Goal: Task Accomplishment & Management: Manage account settings

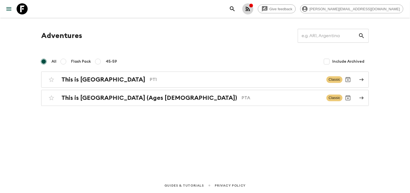
click at [251, 10] on icon "button" at bounding box center [248, 9] width 7 height 7
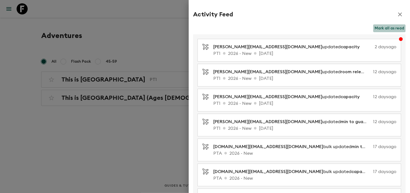
click at [396, 27] on button "Mark all as read" at bounding box center [389, 28] width 32 height 8
click at [397, 12] on icon "button" at bounding box center [400, 14] width 7 height 7
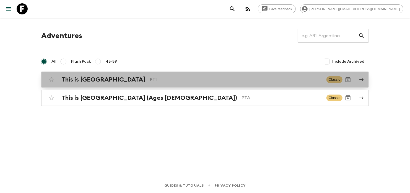
click at [244, 76] on div "This is Portugal PT1" at bounding box center [191, 79] width 261 height 7
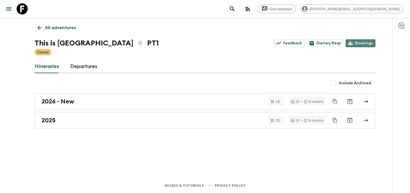
click at [368, 43] on link "Bookings" at bounding box center [361, 43] width 30 height 8
